Goal: Book appointment/travel/reservation

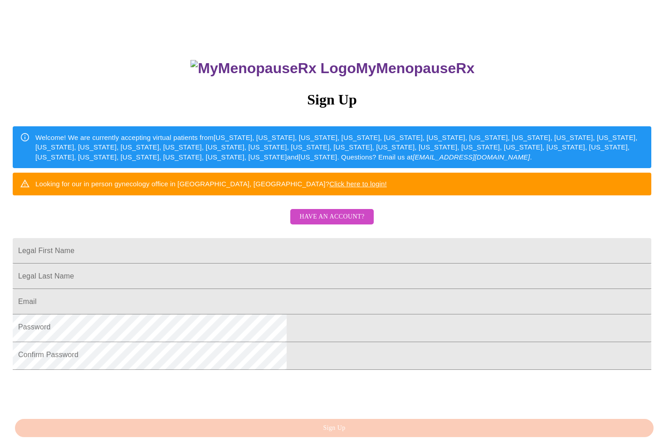
scroll to position [91, 0]
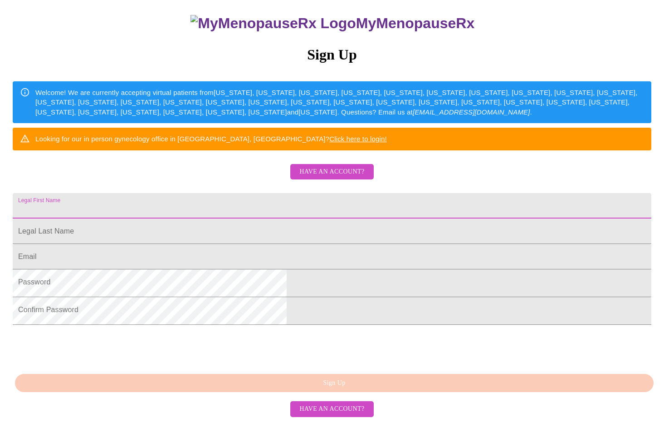
click at [231, 218] on input "Legal First Name" at bounding box center [332, 205] width 639 height 25
click at [217, 218] on input "Legal First Name" at bounding box center [332, 205] width 639 height 25
type input "[PERSON_NAME]"
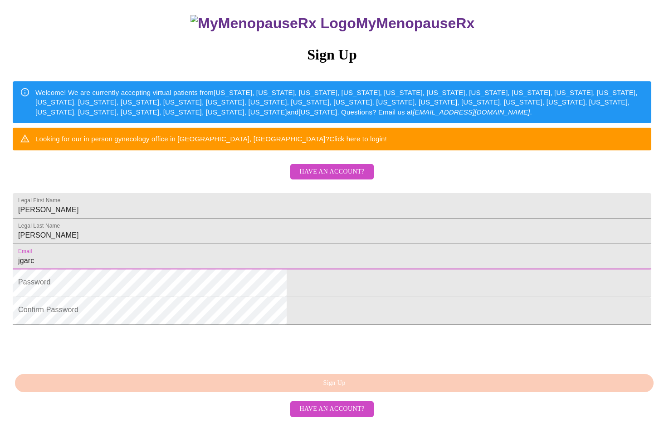
type input "[EMAIL_ADDRESS][DOMAIN_NAME]"
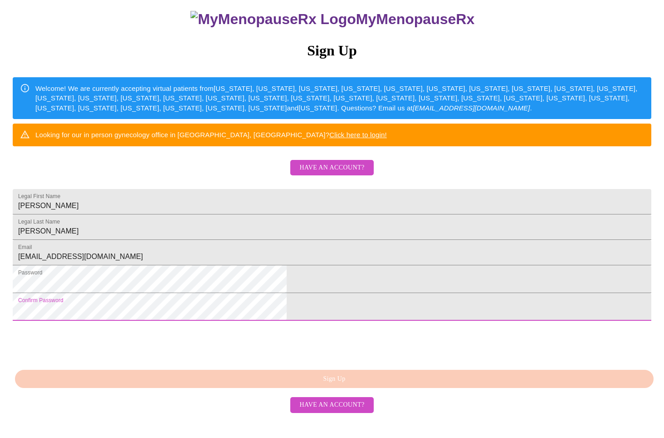
scroll to position [160, 0]
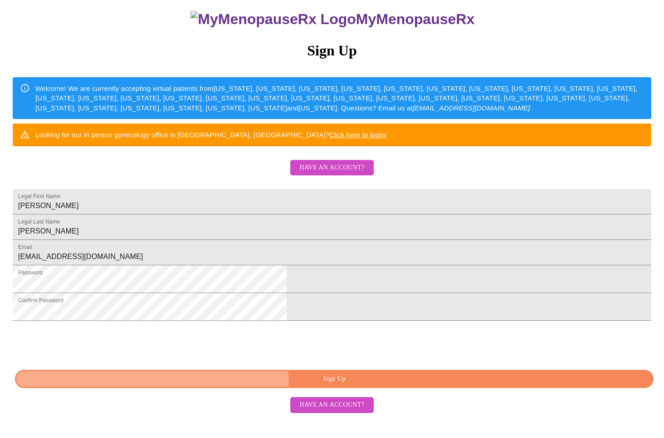
click at [332, 384] on span "Sign Up" at bounding box center [334, 378] width 618 height 11
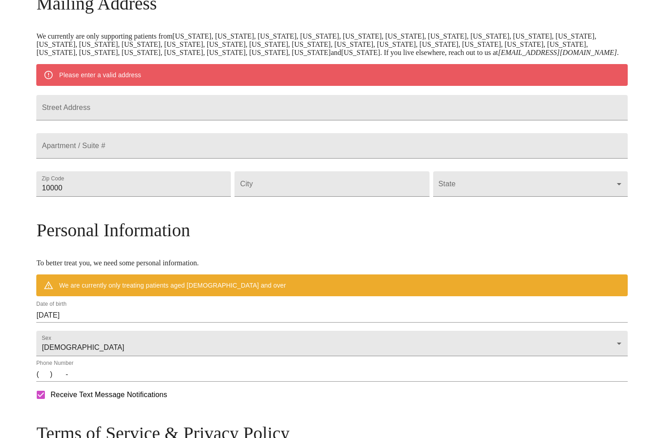
scroll to position [122, 0]
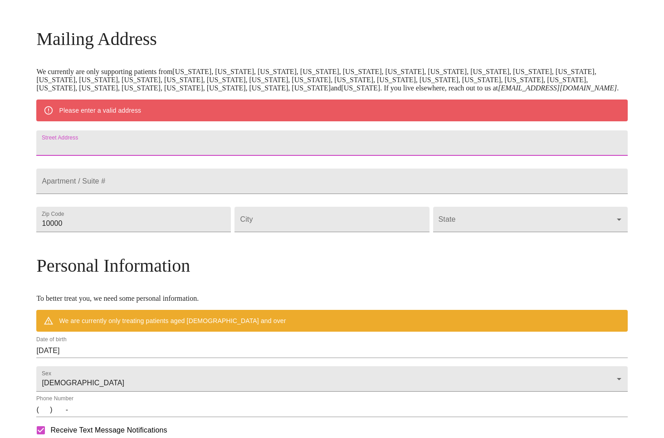
click at [137, 156] on input "Street Address" at bounding box center [331, 142] width 591 height 25
type input "1970 w old [PERSON_NAME] trail"
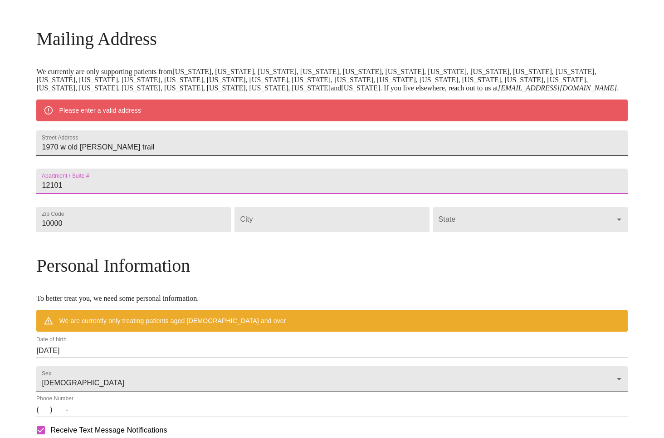
type input "12101"
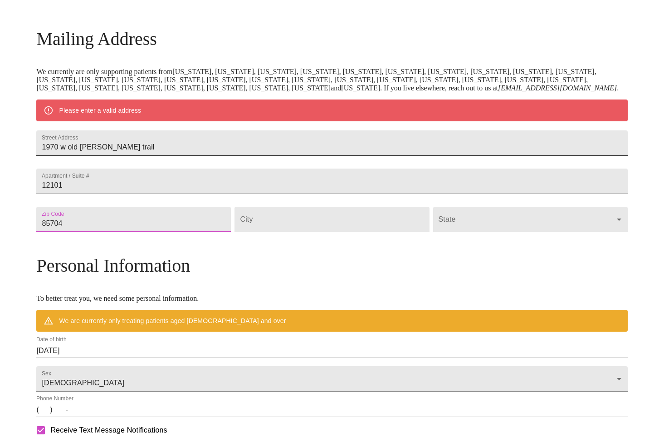
type input "85704"
type input "[GEOGRAPHIC_DATA]"
click at [543, 265] on body "MyMenopauseRx Welcome to MyMenopauseRx Since it's your first time here, you'll …" at bounding box center [332, 236] width 657 height 708
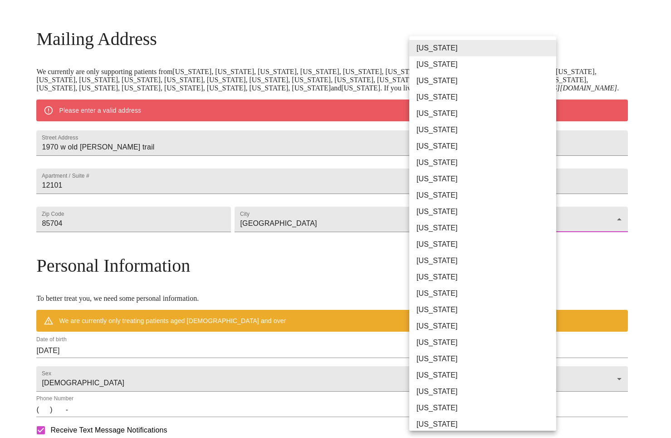
click at [450, 88] on li "[US_STATE]" at bounding box center [486, 81] width 154 height 16
type input "[US_STATE]"
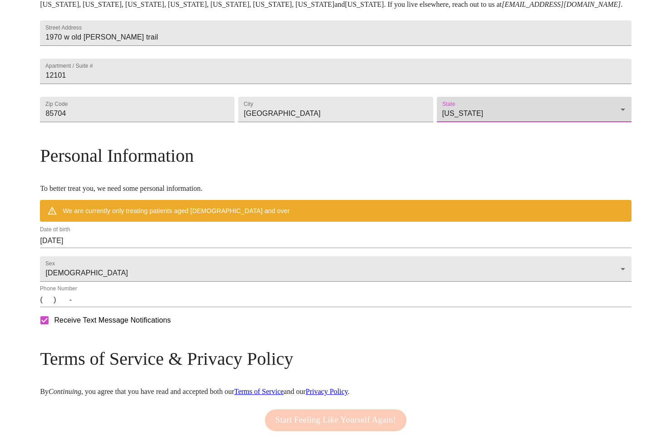
scroll to position [212, 0]
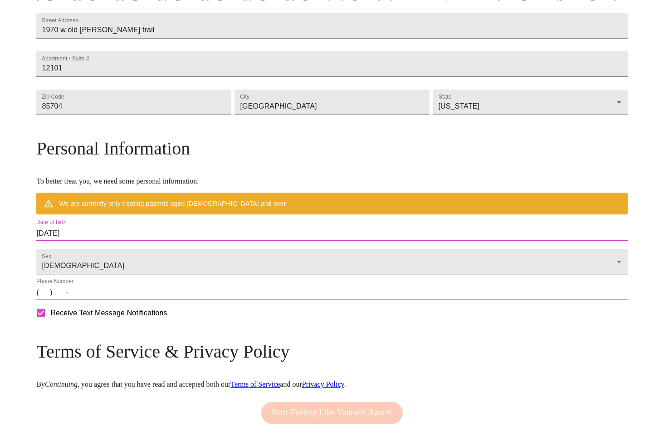
drag, startPoint x: 177, startPoint y: 275, endPoint x: 77, endPoint y: 275, distance: 100.3
click at [77, 275] on div "MyMenopauseRx Welcome to MyMenopauseRx Since it's your first time here, you'll …" at bounding box center [331, 131] width 591 height 681
click at [139, 241] on input "[DATE]" at bounding box center [331, 233] width 591 height 15
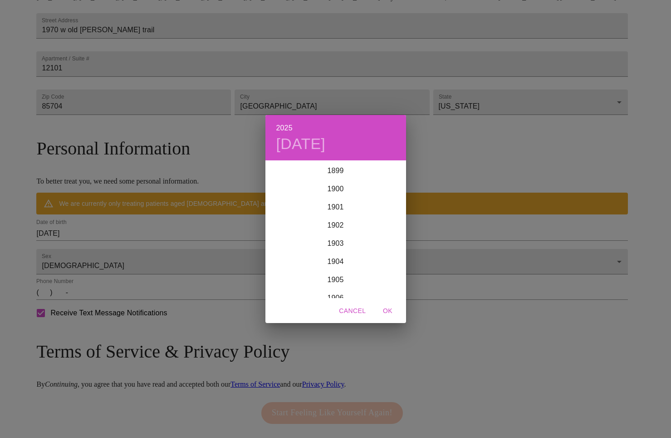
scroll to position [2233, 0]
click at [162, 276] on div "2025 [DATE] 1900 1901 1902 1903 1904 1905 1906 1907 1908 1909 1910 1911 1912 19…" at bounding box center [335, 219] width 671 height 438
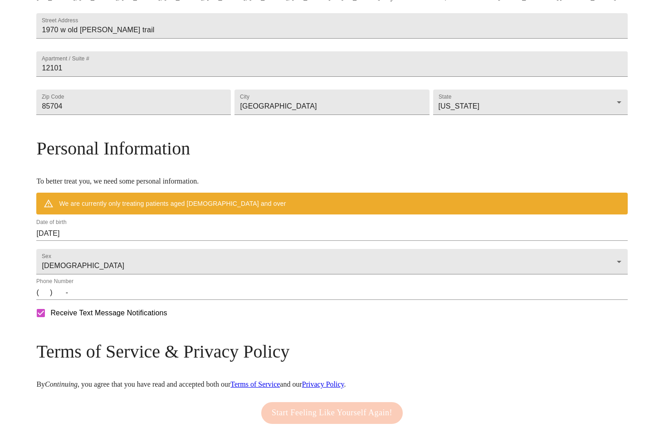
drag, startPoint x: 160, startPoint y: 293, endPoint x: 135, endPoint y: 280, distance: 28.4
click at [155, 276] on div "Sex [DEMOGRAPHIC_DATA] [DEMOGRAPHIC_DATA]" at bounding box center [331, 259] width 595 height 34
click at [137, 241] on input "[DATE]" at bounding box center [331, 233] width 591 height 15
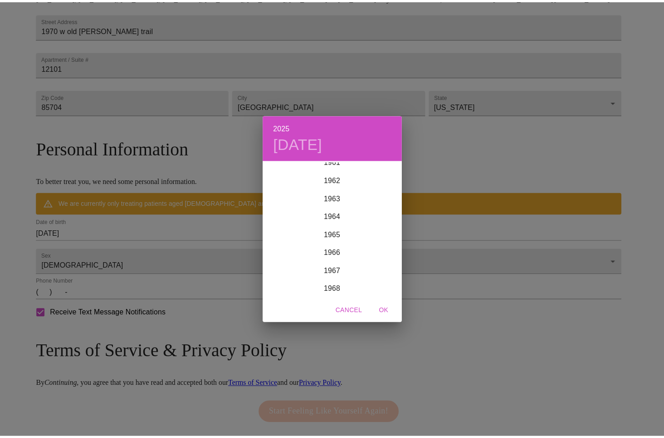
scroll to position [1225, 0]
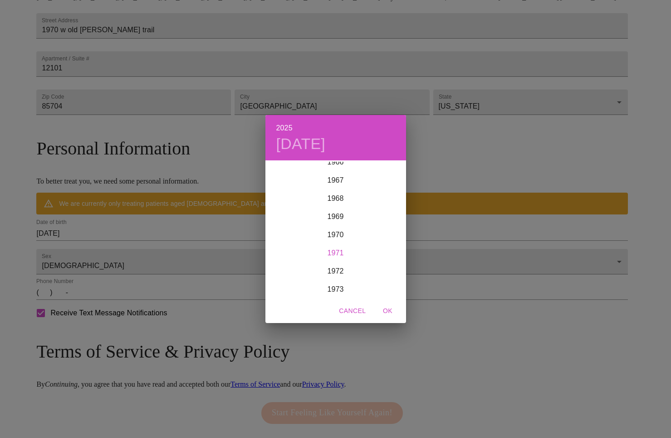
click at [335, 254] on div "1971" at bounding box center [336, 253] width 141 height 18
click at [285, 279] on div "Oct" at bounding box center [289, 281] width 47 height 34
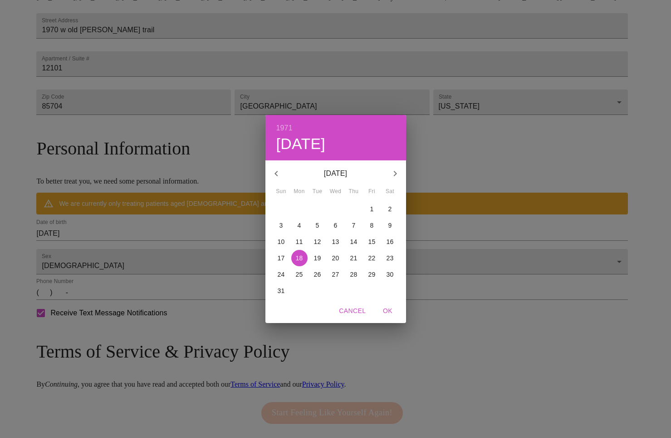
click at [314, 225] on span "5" at bounding box center [318, 225] width 16 height 9
click at [395, 308] on span "OK" at bounding box center [388, 310] width 22 height 11
type input "[DATE]"
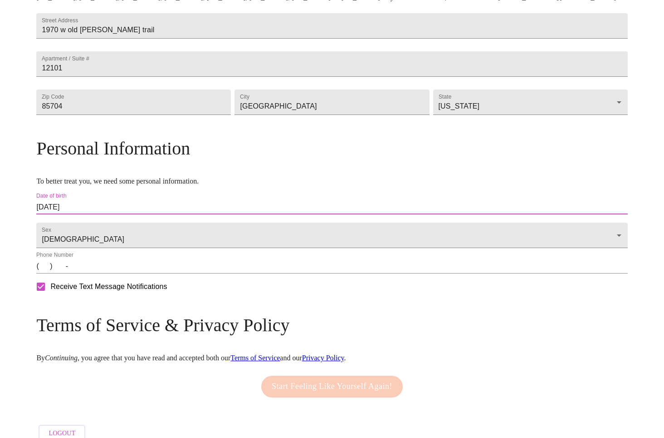
click at [118, 273] on input "(   )    -" at bounding box center [331, 266] width 591 height 15
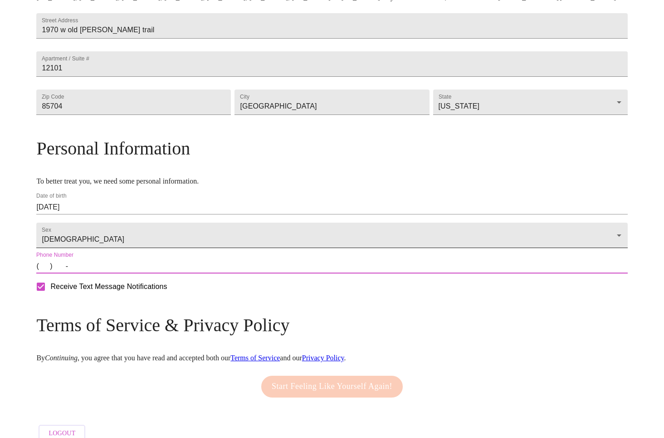
type input "[PHONE_NUMBER]"
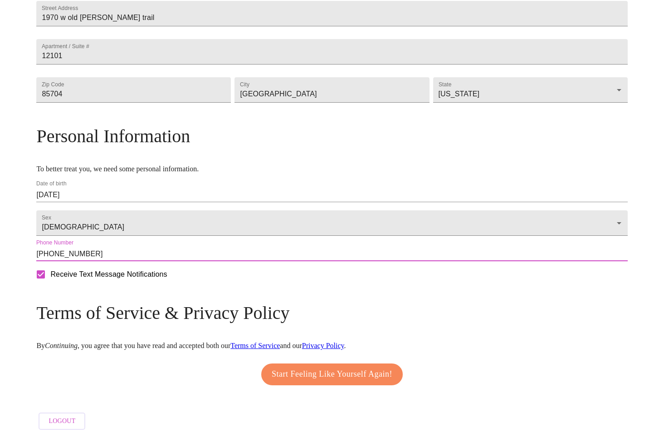
scroll to position [288, 0]
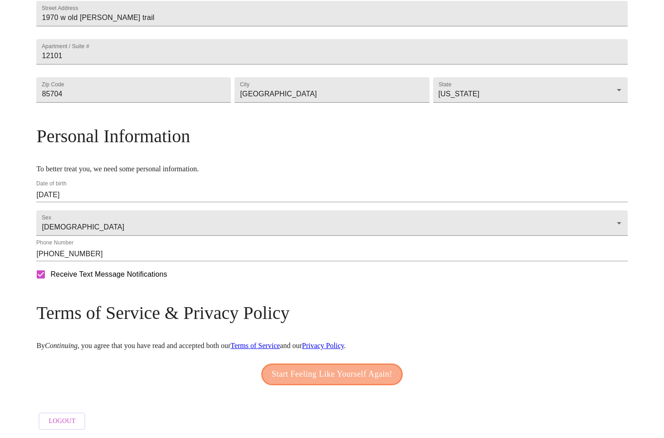
click at [365, 367] on span "Start Feeling Like Yourself Again!" at bounding box center [332, 374] width 121 height 15
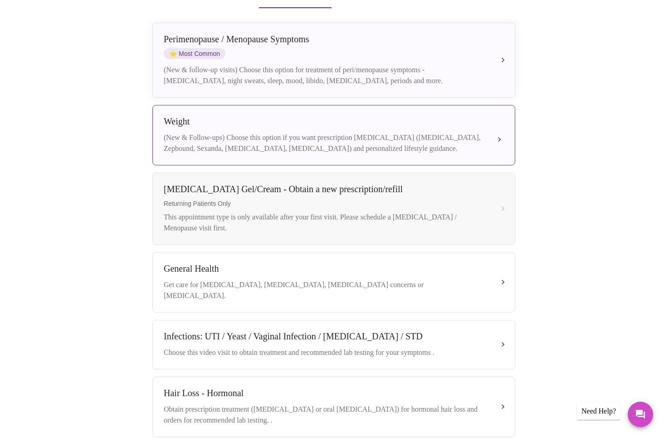
scroll to position [168, 0]
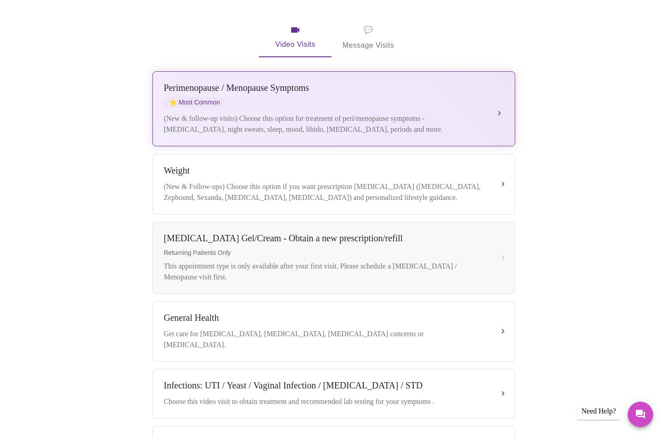
click at [250, 117] on div "(New & follow-up visits) Choose this option for treatment of peri/menopause sym…" at bounding box center [325, 124] width 322 height 22
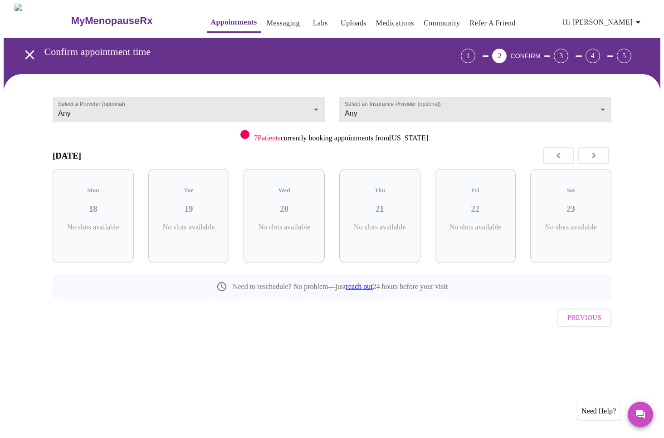
scroll to position [0, 0]
click at [383, 233] on p "5 Slots Left ( 26 Total)" at bounding box center [386, 232] width 33 height 18
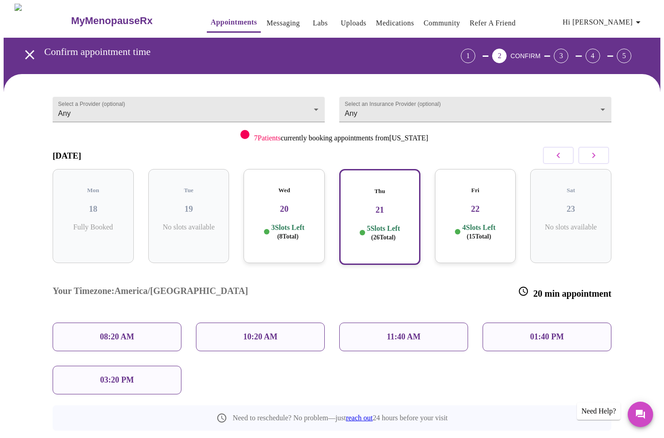
click at [384, 322] on div "11:40 AM" at bounding box center [403, 336] width 129 height 29
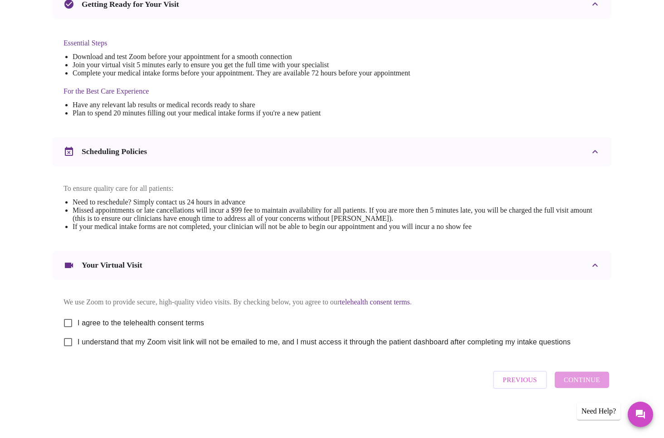
scroll to position [320, 0]
click at [67, 313] on input "I agree to the telehealth consent terms" at bounding box center [68, 322] width 19 height 19
checkbox input "true"
click at [74, 334] on input "I understand that my Zoom visit link will not be emailed to me, and I must acce…" at bounding box center [68, 341] width 19 height 19
checkbox input "true"
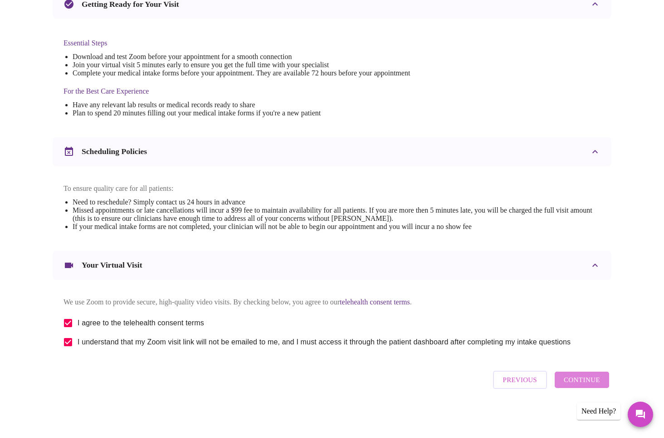
click at [591, 382] on span "Continue" at bounding box center [582, 380] width 36 height 12
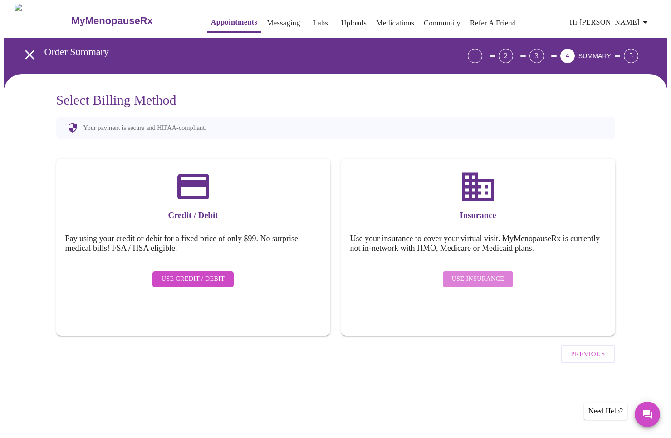
click at [495, 278] on span "Use Insurance" at bounding box center [478, 278] width 52 height 11
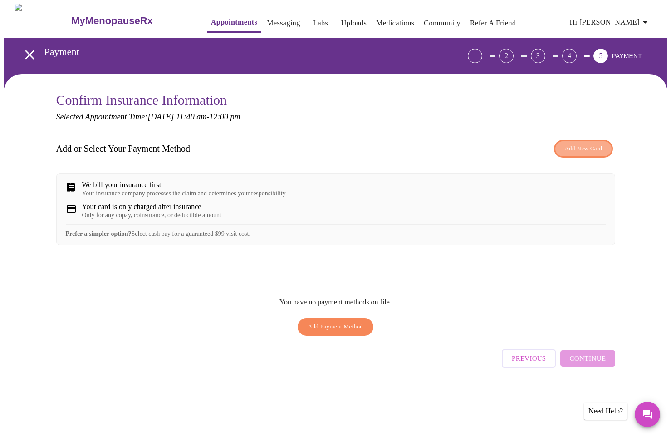
click at [585, 150] on span "Add New Card" at bounding box center [584, 148] width 38 height 10
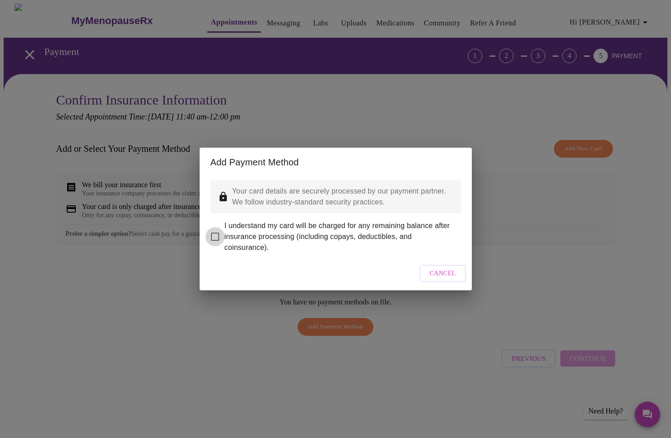
click at [221, 243] on input "I understand my card will be charged for any remaining balance after insurance …" at bounding box center [215, 236] width 19 height 19
checkbox input "true"
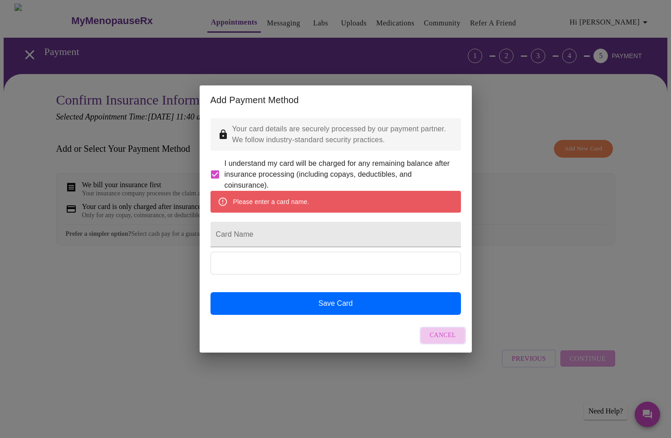
click at [448, 341] on span "Cancel" at bounding box center [443, 335] width 26 height 11
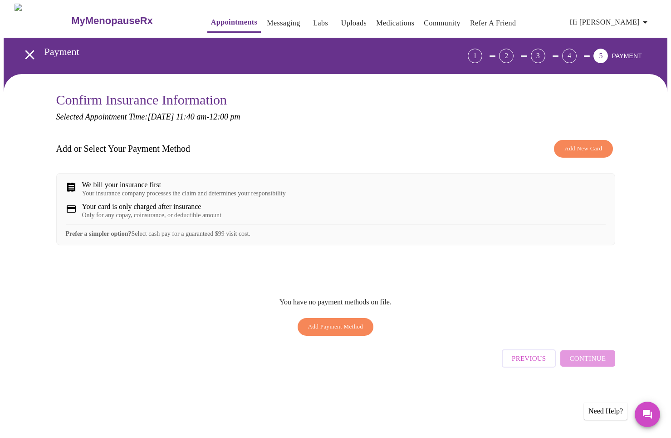
click at [175, 189] on div "We bill your insurance first" at bounding box center [184, 185] width 204 height 8
click at [585, 372] on div "Previous Continue" at bounding box center [558, 356] width 113 height 32
click at [330, 332] on span "Add Payment Method" at bounding box center [335, 326] width 55 height 10
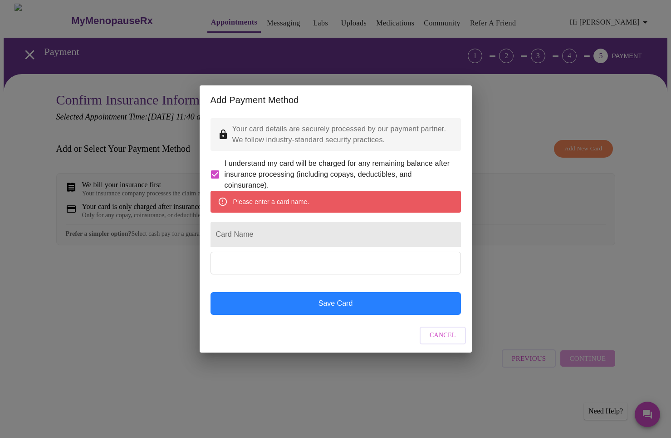
click at [274, 315] on button "Save Card" at bounding box center [336, 303] width 251 height 23
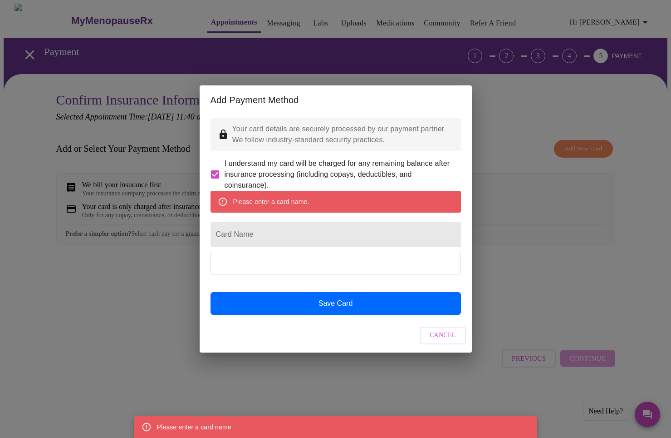
click at [212, 14] on div "Add Payment Method Your card details are securely processed by our payment part…" at bounding box center [335, 219] width 671 height 438
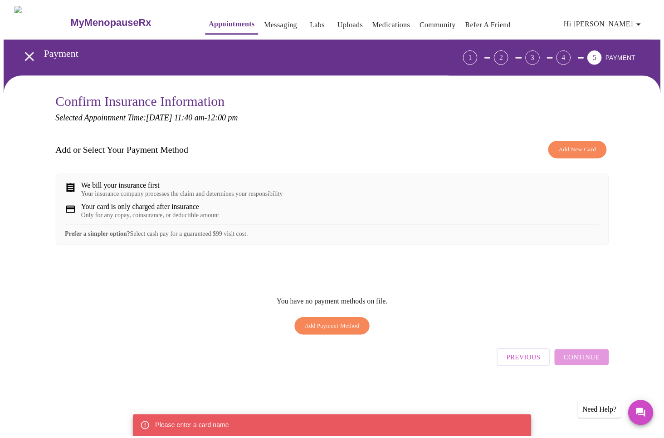
scroll to position [285, 0]
